Goal: Information Seeking & Learning: Learn about a topic

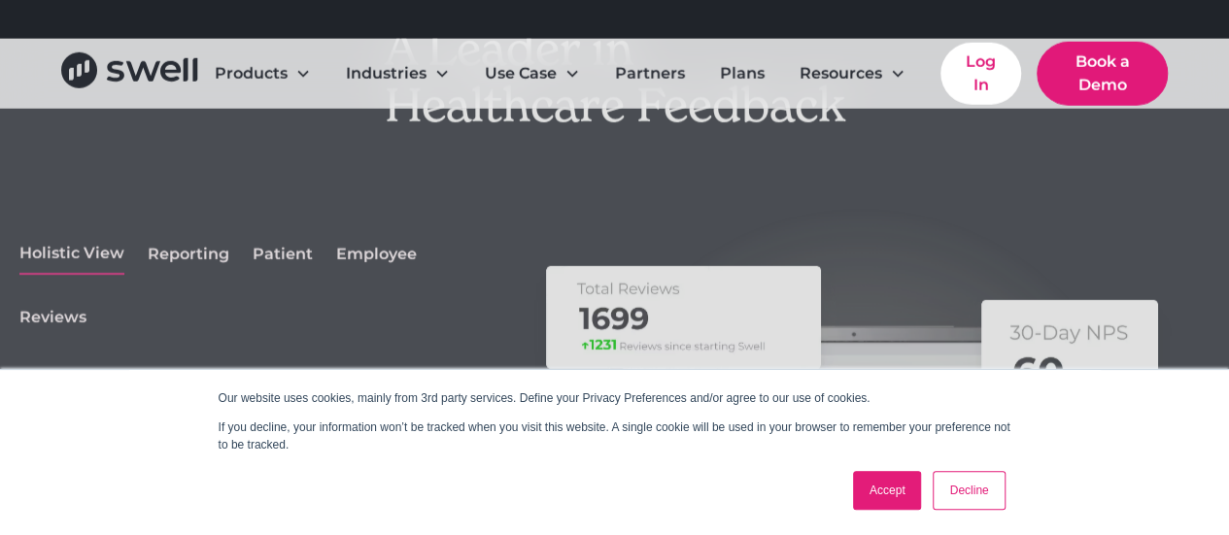
scroll to position [2588, 0]
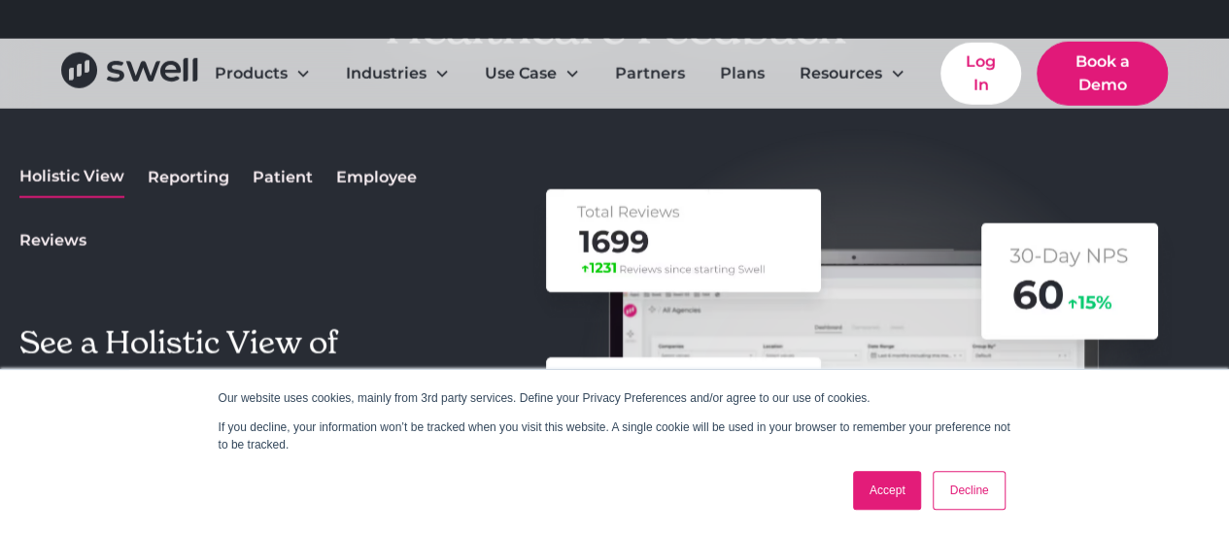
click at [887, 504] on link "Accept" at bounding box center [887, 490] width 69 height 39
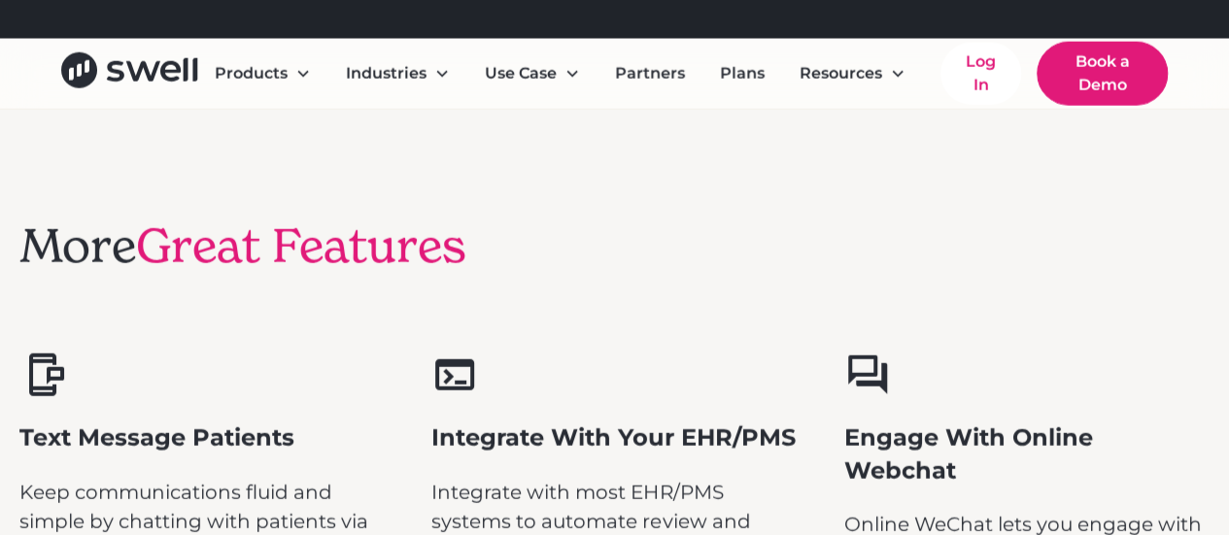
scroll to position [5614, 0]
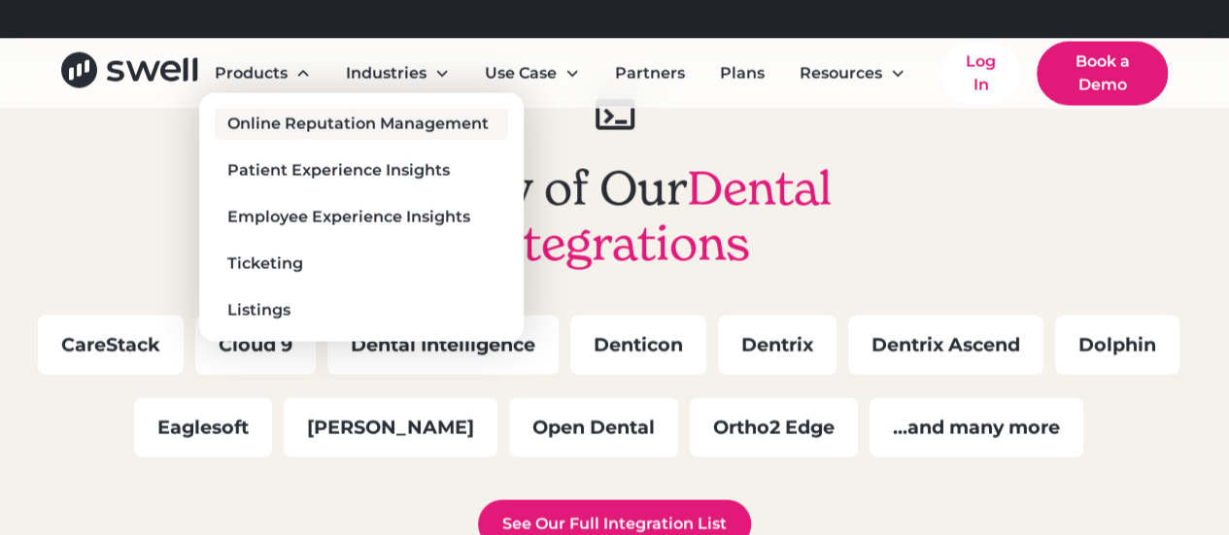
click at [297, 125] on div "Online Reputation Management" at bounding box center [357, 124] width 261 height 23
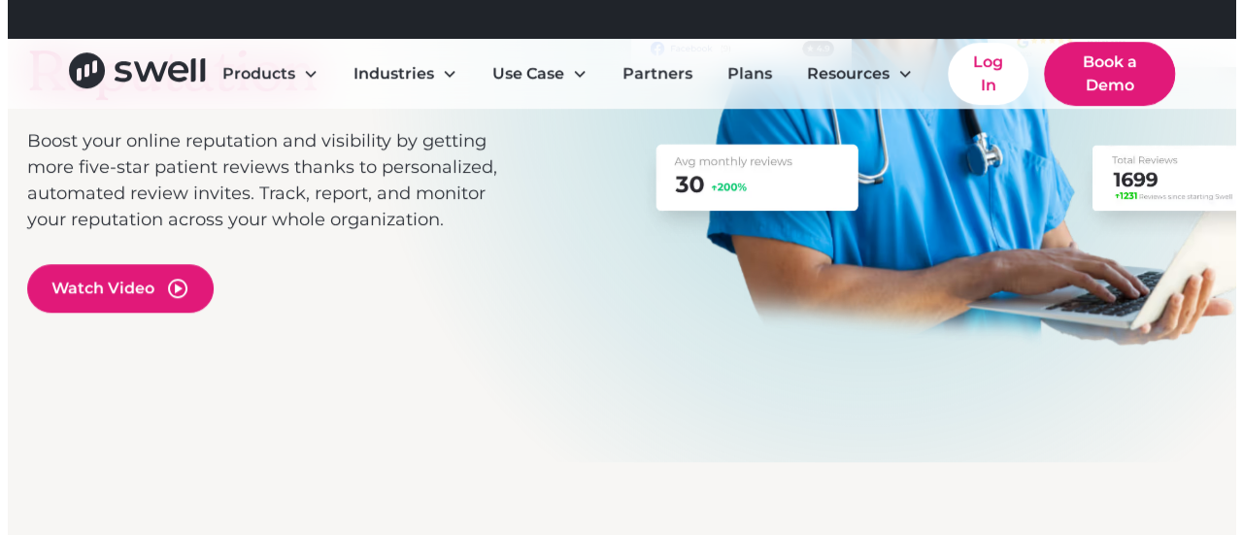
scroll to position [426, 0]
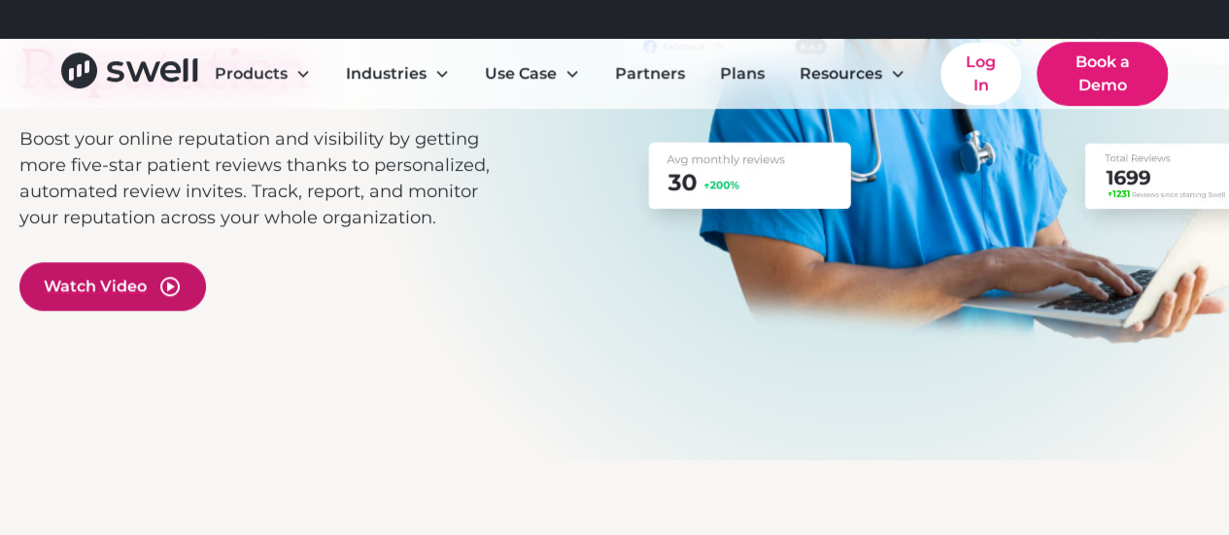
click at [137, 287] on div "Watch Video" at bounding box center [95, 286] width 103 height 23
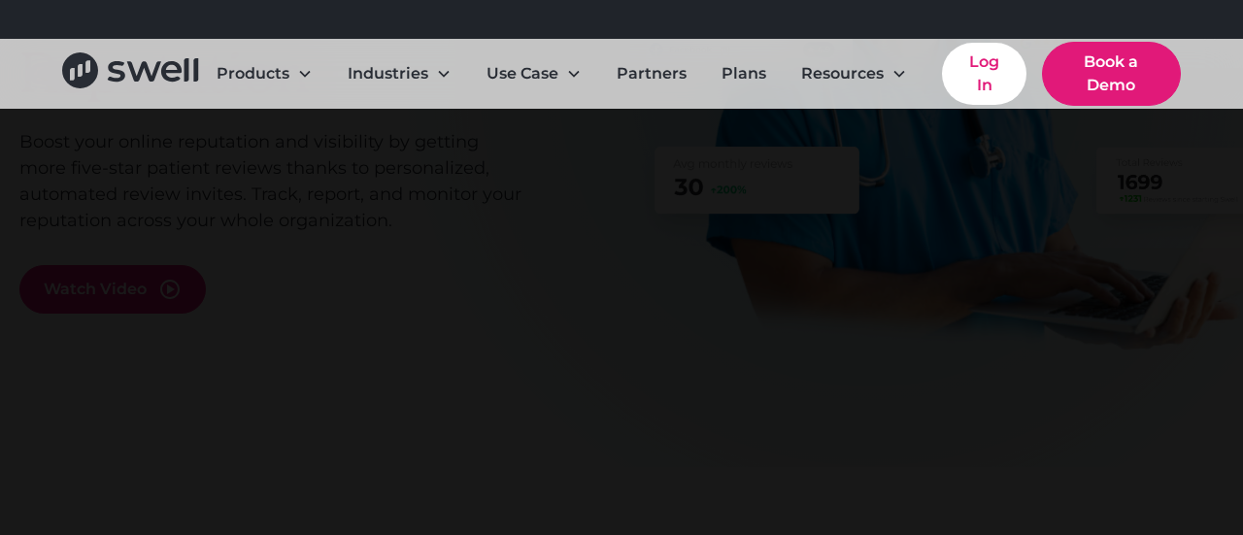
click at [54, 73] on div "Products Online Reputation Management Patient Experience Insights Employee Expe…" at bounding box center [621, 74] width 1243 height 70
click at [91, 87] on icon "home" at bounding box center [131, 70] width 139 height 37
